Goal: Information Seeking & Learning: Learn about a topic

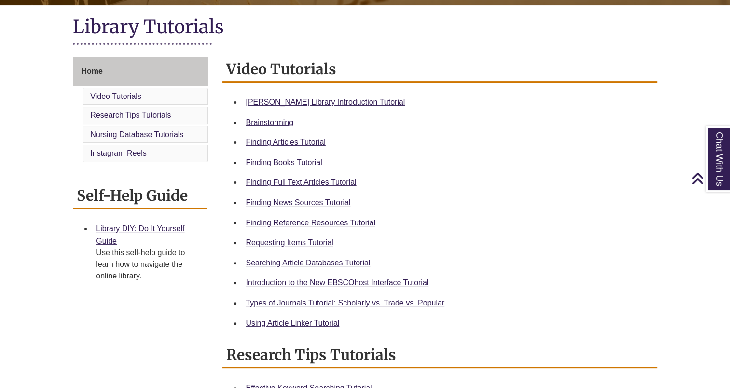
scroll to position [218, 0]
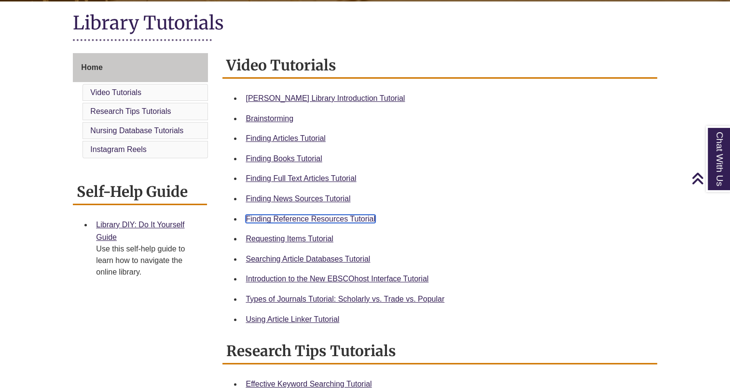
click at [344, 222] on link "Finding Reference Resources Tutorial" at bounding box center [311, 219] width 130 height 8
click at [125, 72] on link "Home" at bounding box center [140, 67] width 135 height 29
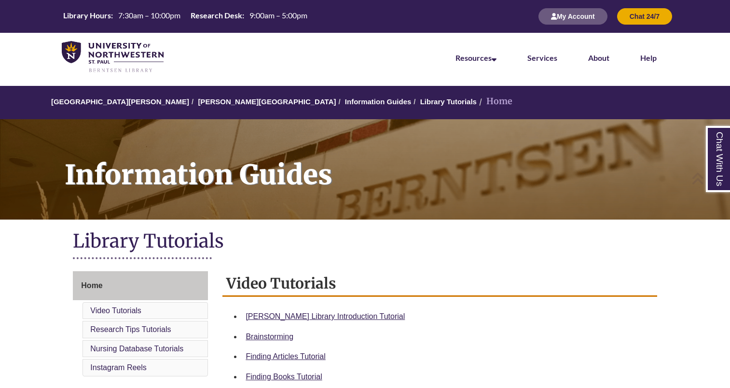
scroll to position [218, 0]
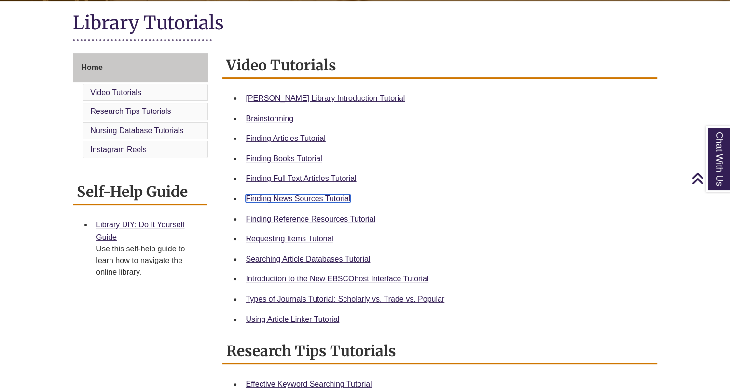
click at [324, 198] on link "Finding News Sources Tutorial" at bounding box center [298, 199] width 105 height 8
click at [299, 199] on link "Finding News Sources Tutorial" at bounding box center [298, 199] width 105 height 8
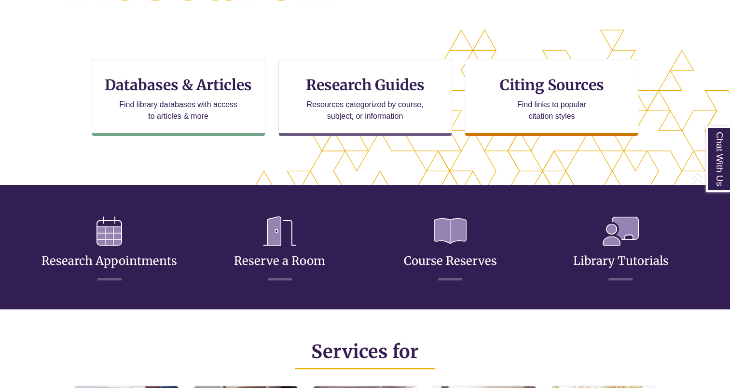
scroll to position [315, 648]
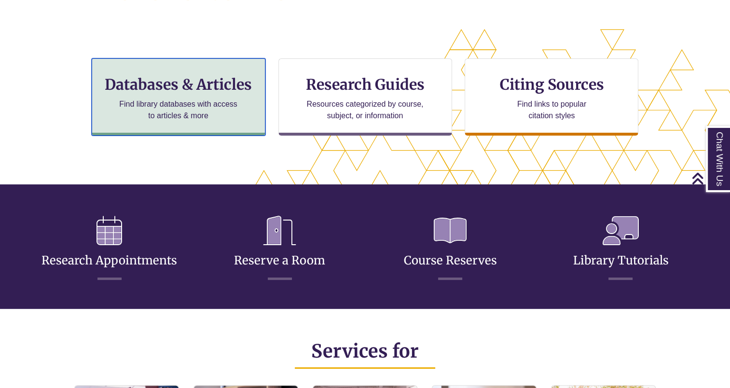
click at [217, 90] on h3 "Databases & Articles" at bounding box center [178, 84] width 157 height 18
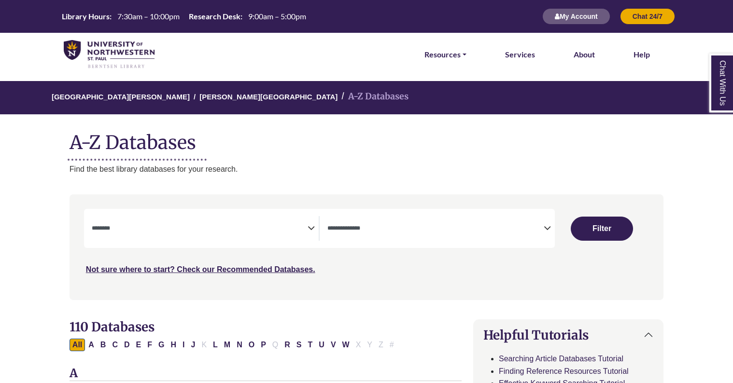
select select "Database Subject Filter"
select select "Database Types Filter"
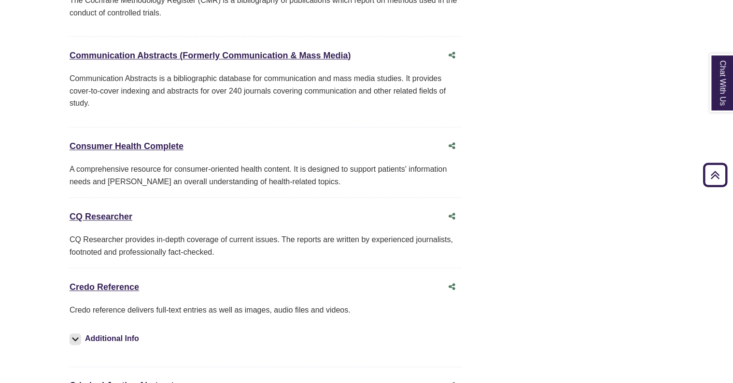
scroll to position [2243, 0]
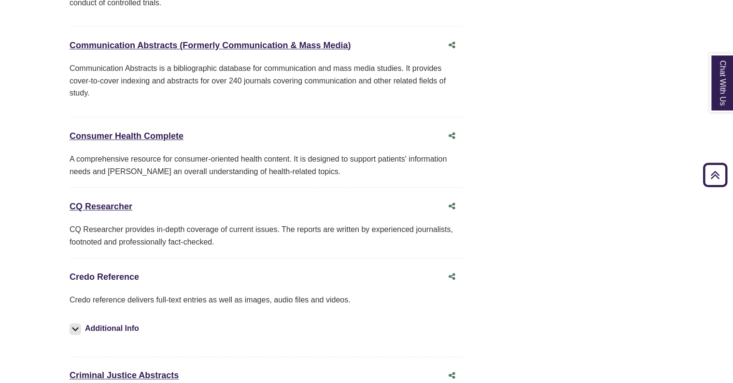
click at [95, 272] on link "Credo Reference This link opens in a new window" at bounding box center [105, 277] width 70 height 10
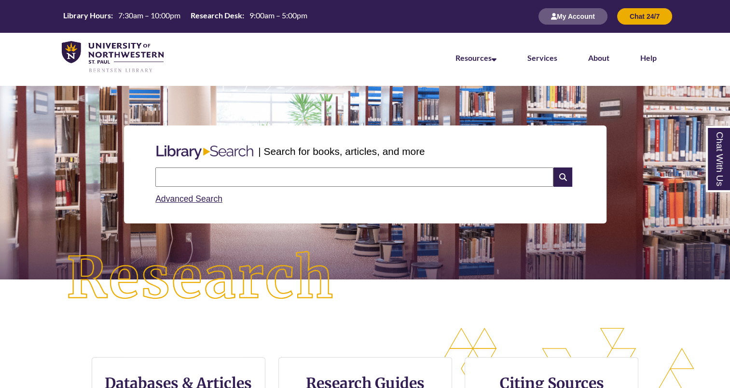
click at [338, 175] on input "text" at bounding box center [354, 177] width 398 height 19
type input "**********"
click at [564, 169] on icon at bounding box center [563, 177] width 18 height 19
